Goal: Information Seeking & Learning: Learn about a topic

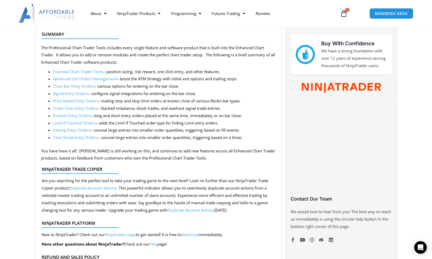
click at [72, 94] on link "Signal Entry Orders" at bounding box center [70, 93] width 35 height 5
click at [80, 78] on link "Advanced Exit Orders Management" at bounding box center [85, 78] width 64 height 5
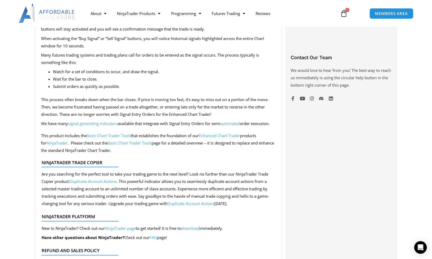
scroll to position [389, 0]
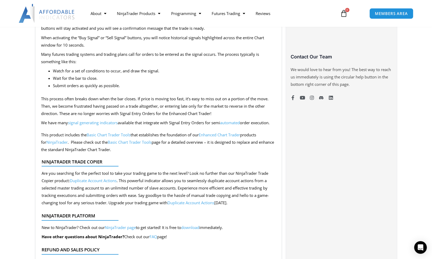
click at [97, 122] on span "signal generating indicators" at bounding box center [93, 122] width 50 height 5
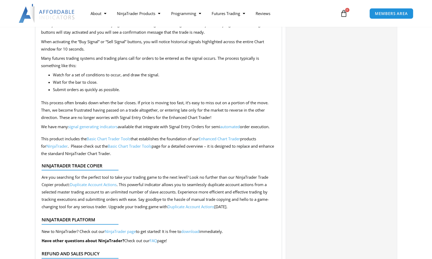
scroll to position [389, 0]
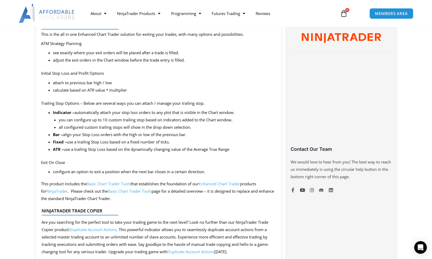
scroll to position [301, 0]
